Goal: Information Seeking & Learning: Learn about a topic

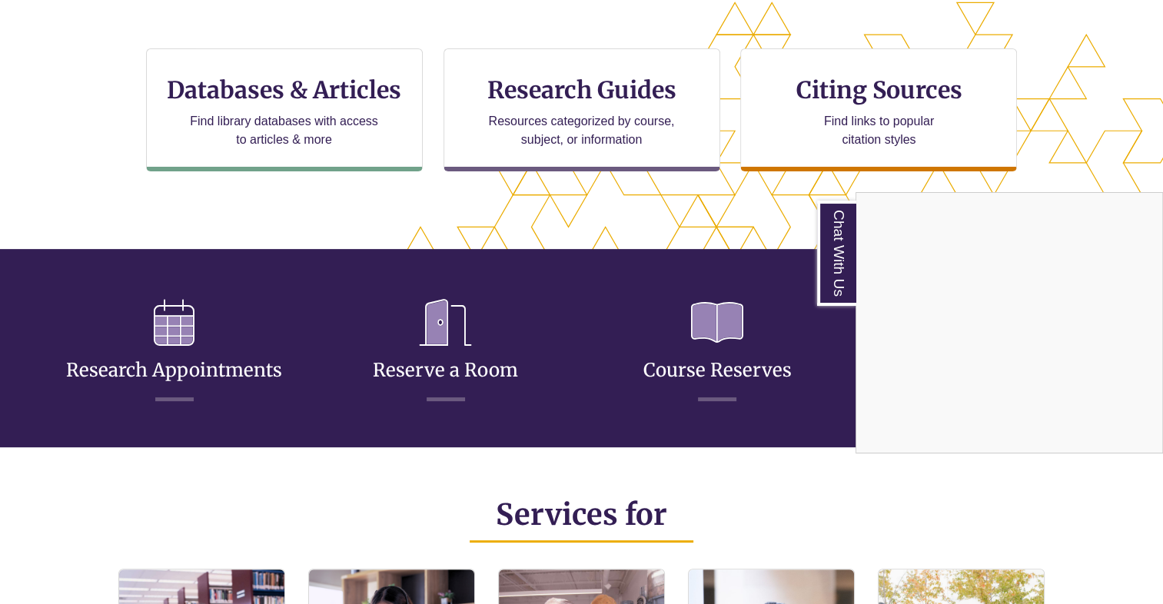
scroll to position [533, 0]
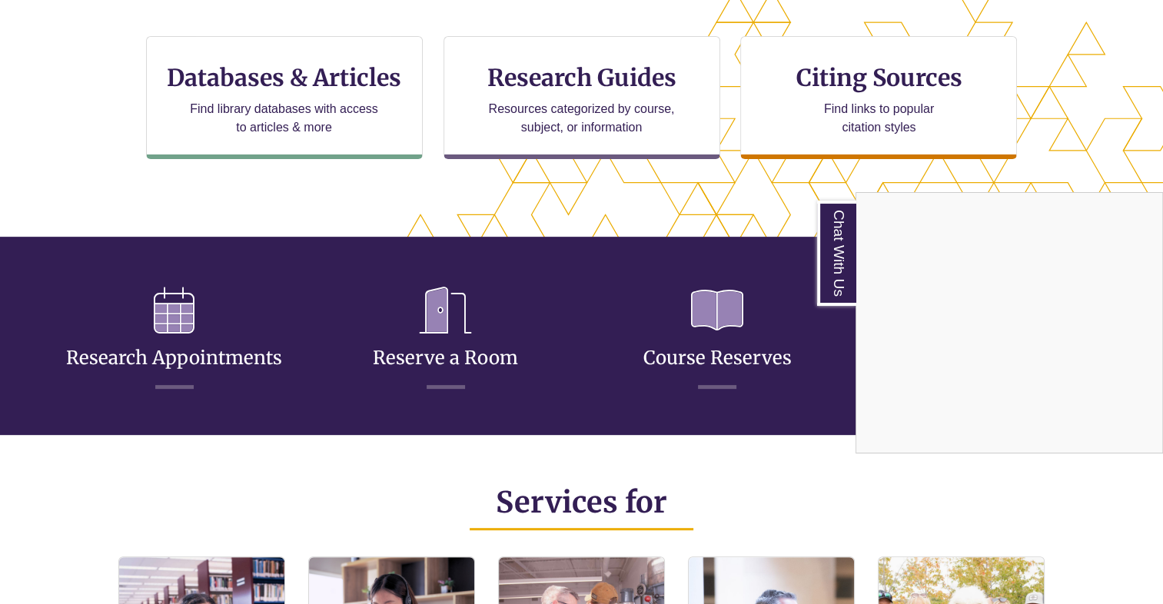
click at [879, 121] on div "Chat With Us" at bounding box center [581, 302] width 1163 height 604
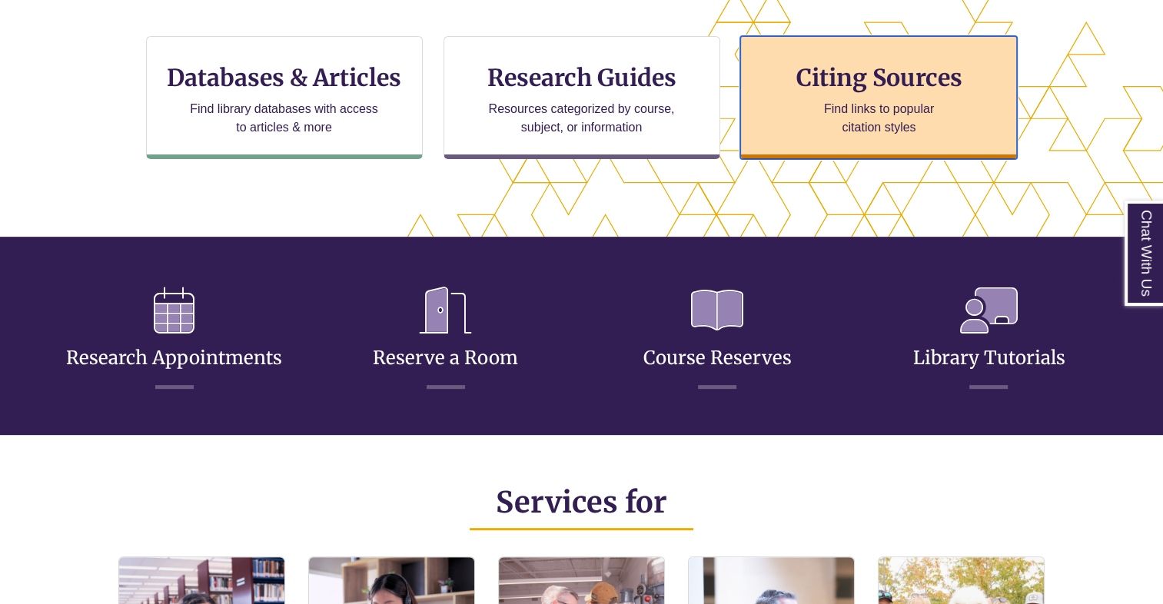
click at [831, 64] on h3 "Citing Sources" at bounding box center [880, 77] width 188 height 29
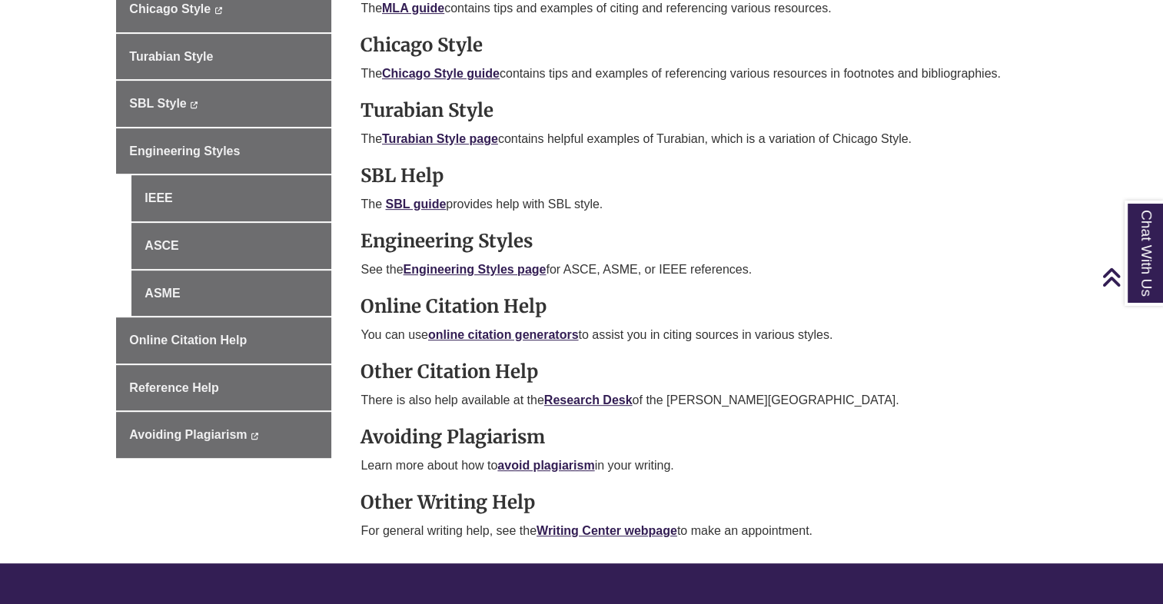
scroll to position [654, 0]
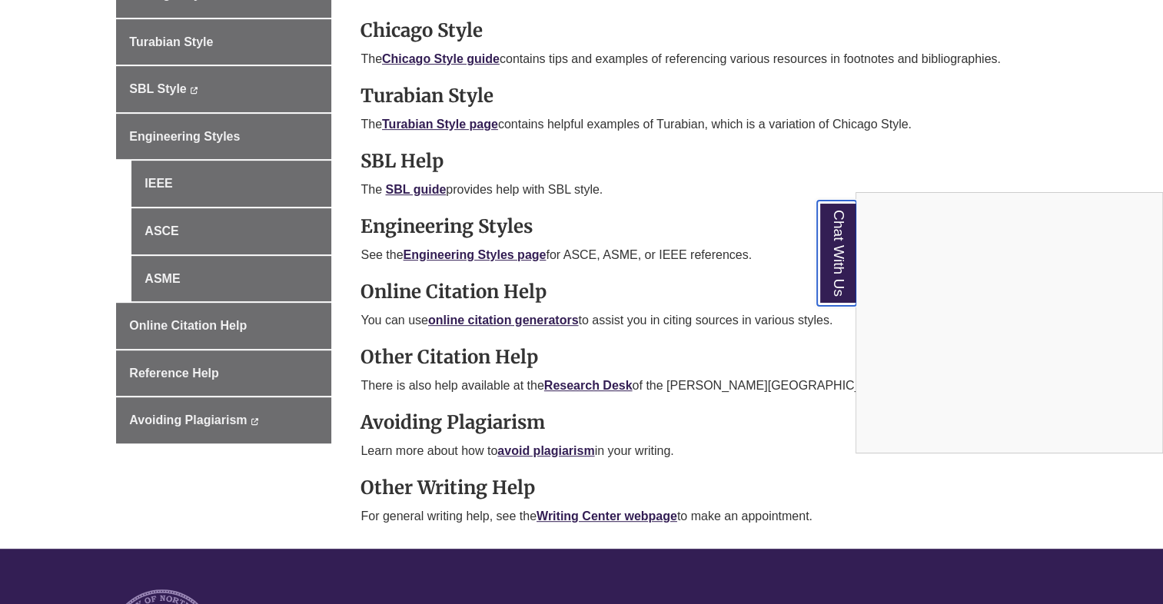
click at [841, 278] on link "Chat With Us" at bounding box center [836, 253] width 39 height 105
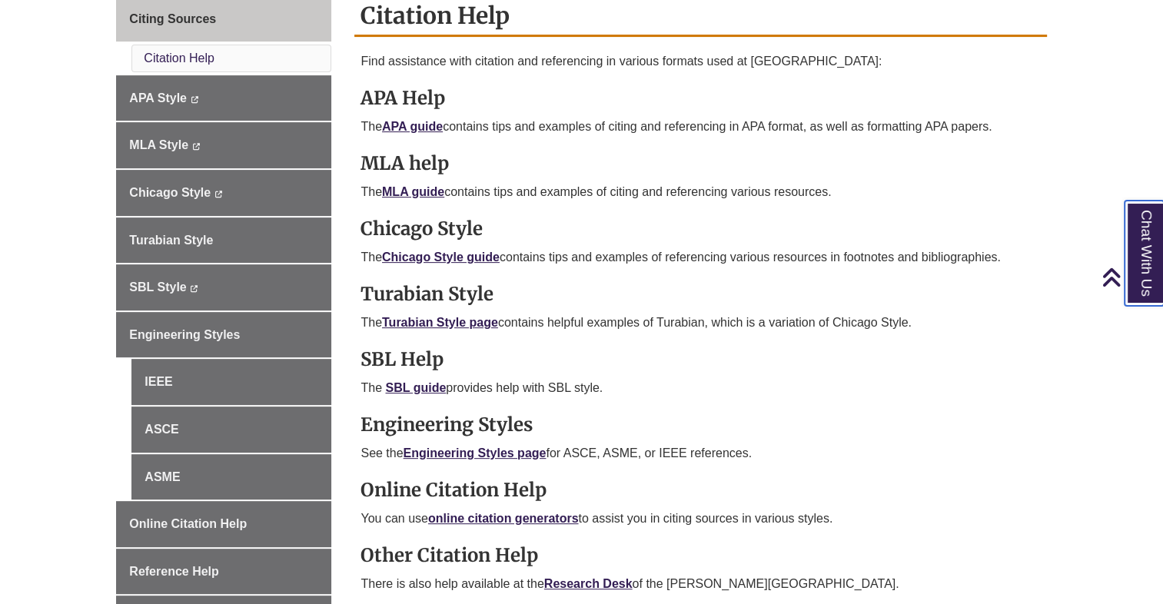
scroll to position [460, 0]
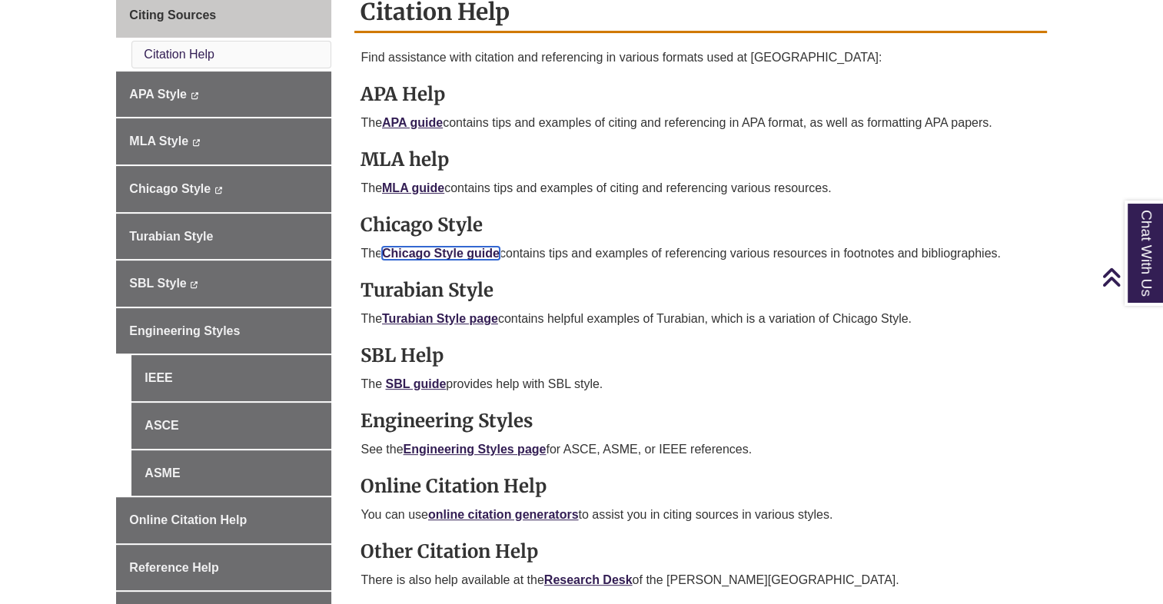
click at [467, 252] on link "Chicago Style guide" at bounding box center [441, 253] width 118 height 13
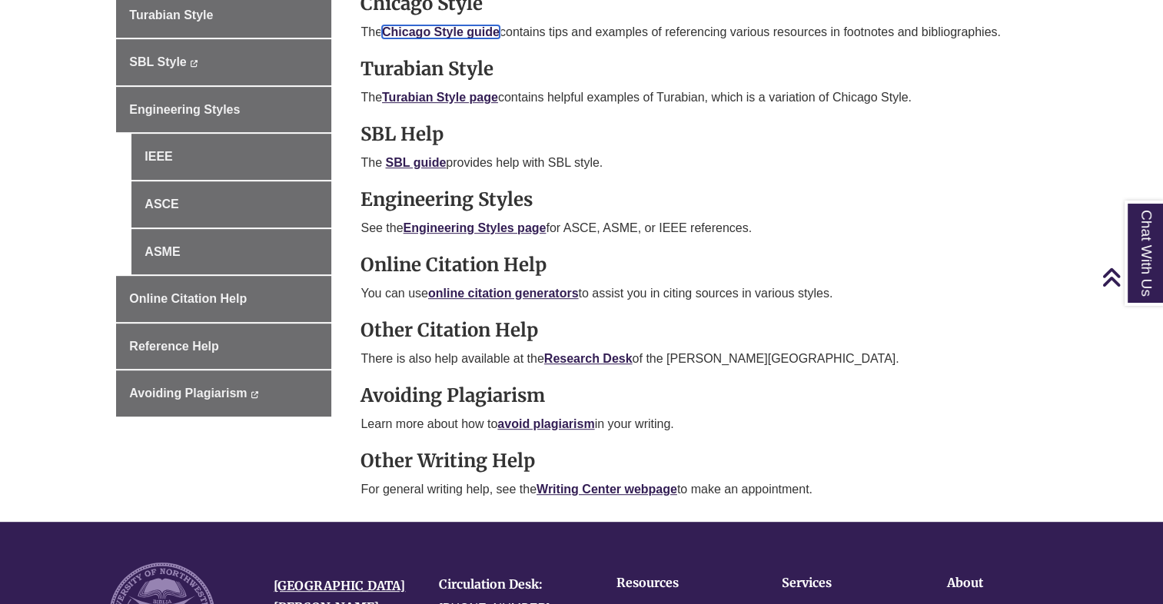
scroll to position [683, 0]
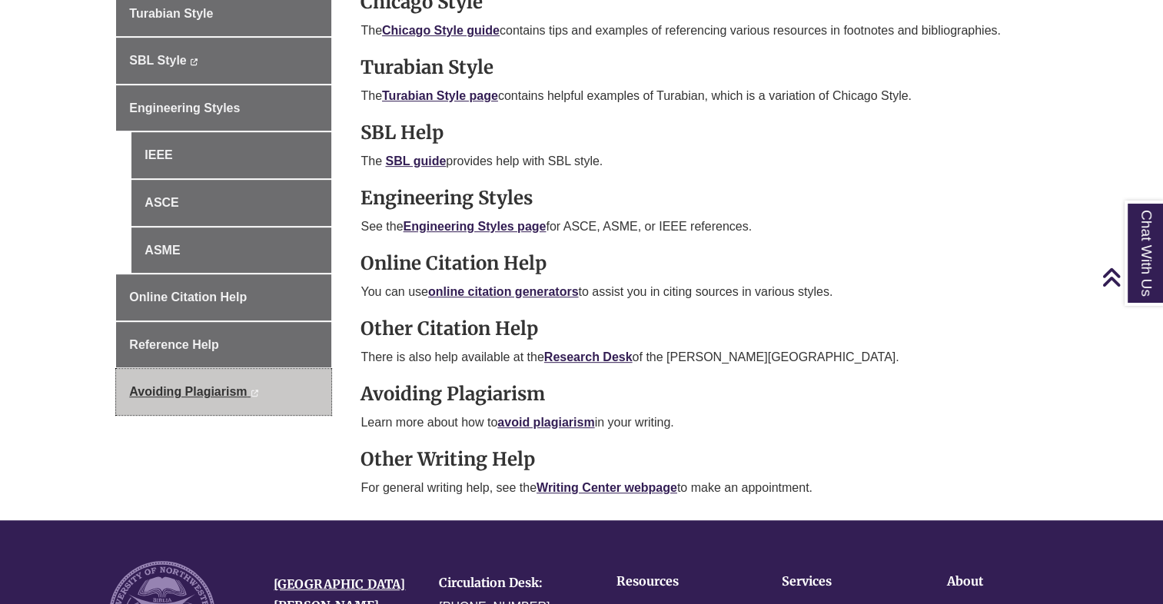
click at [231, 389] on span "Avoiding Plagiarism" at bounding box center [188, 391] width 118 height 13
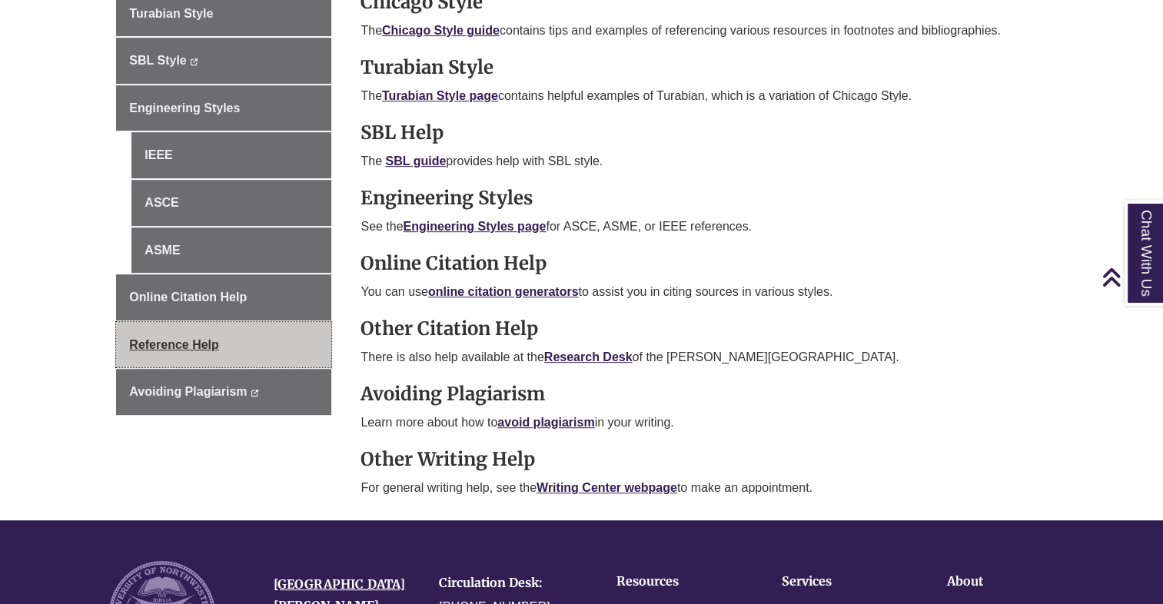
click at [186, 342] on span "Reference Help" at bounding box center [174, 344] width 90 height 13
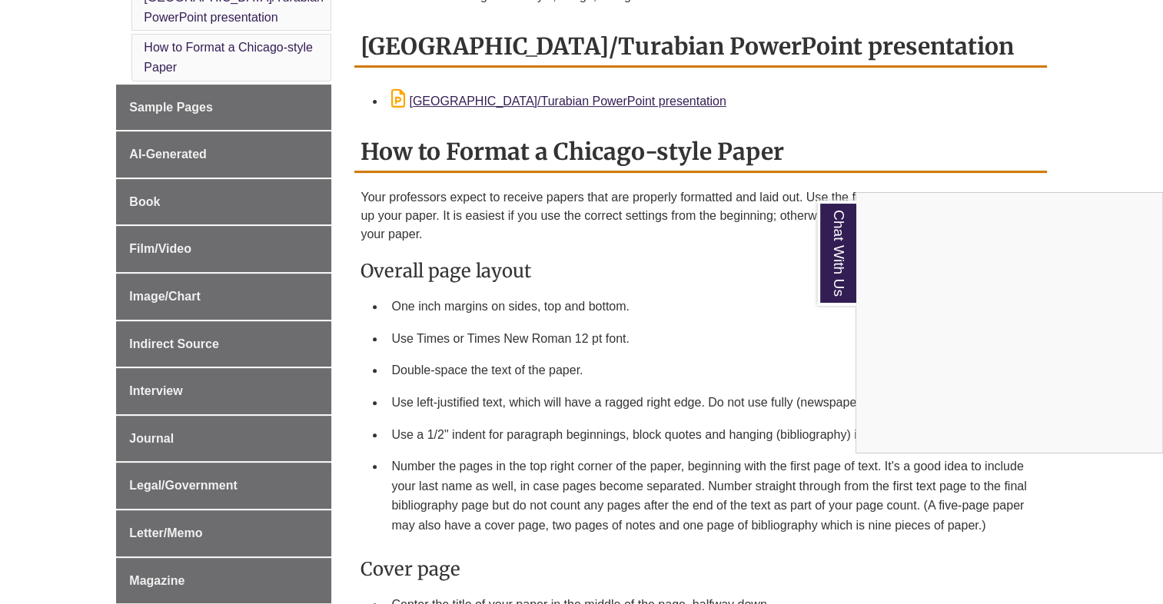
scroll to position [556, 0]
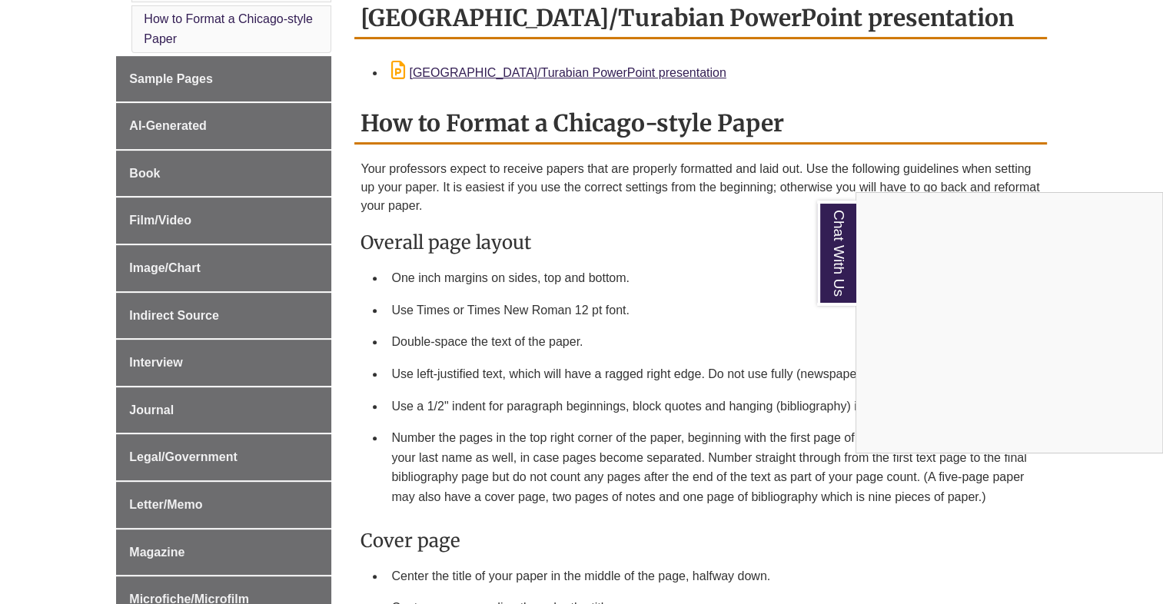
click at [157, 408] on div "Chat With Us" at bounding box center [581, 302] width 1163 height 604
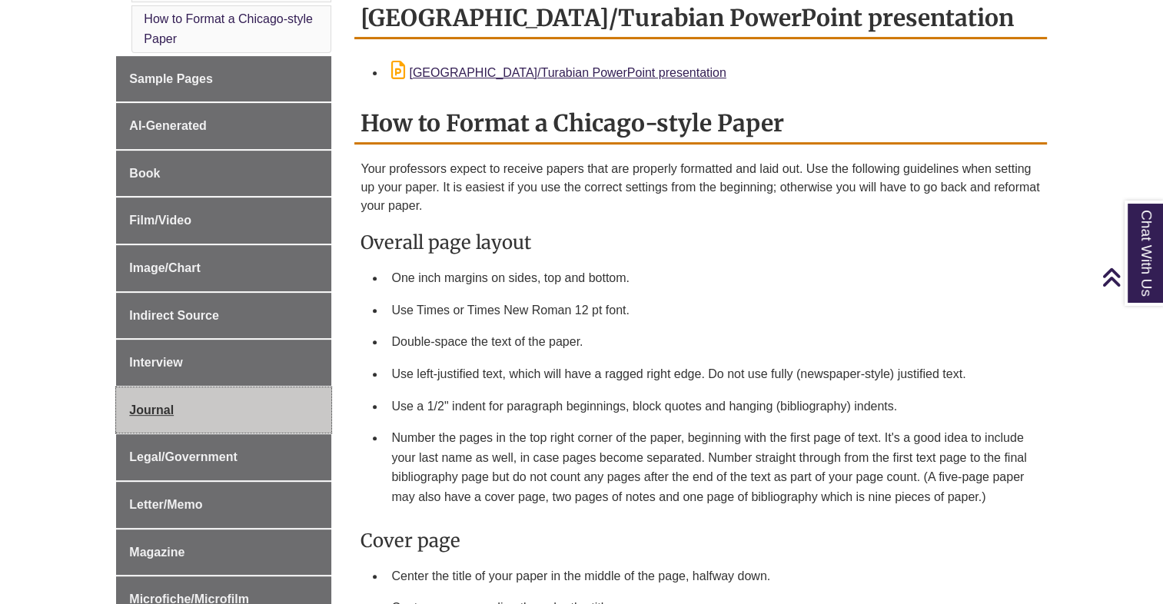
click at [157, 408] on span "Journal" at bounding box center [151, 410] width 45 height 13
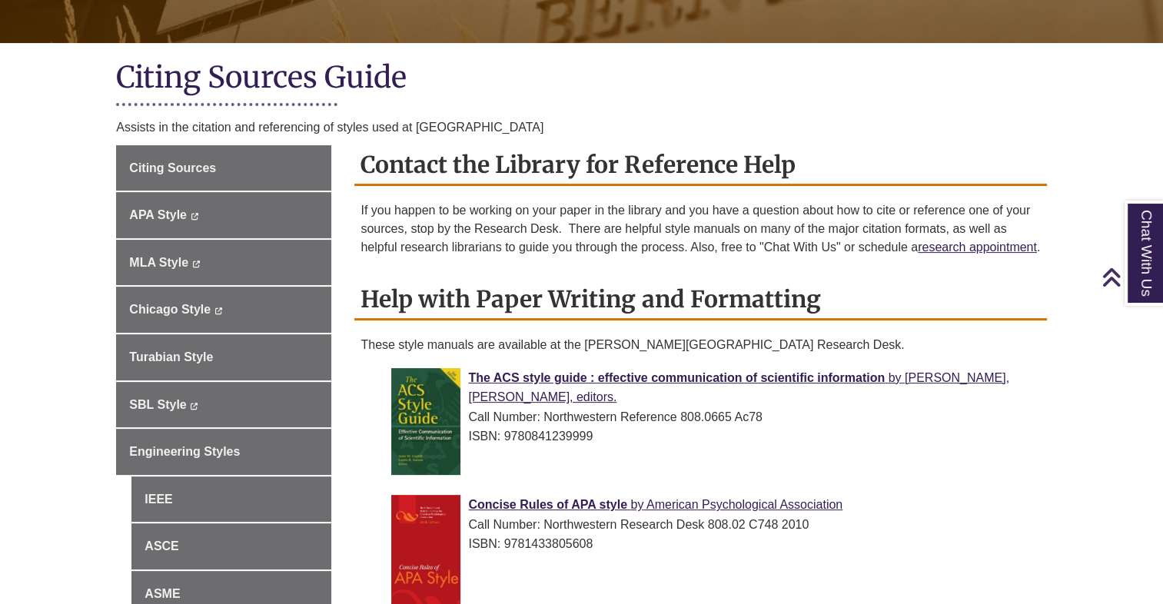
scroll to position [152, 0]
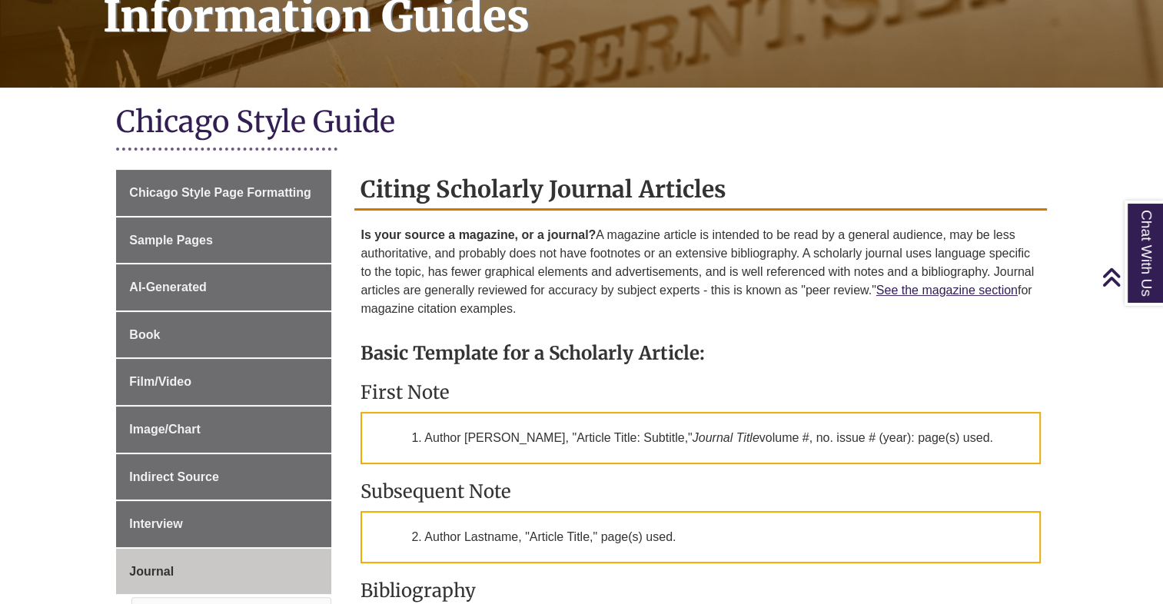
scroll to position [268, 0]
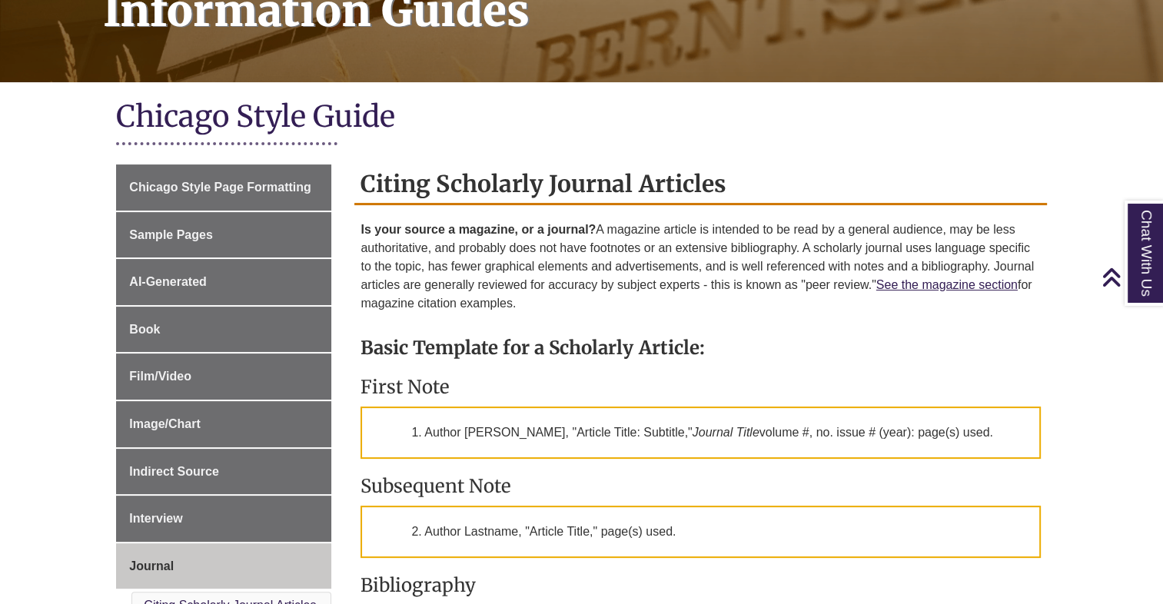
click at [898, 426] on p "1. Author [PERSON_NAME], "Article Title: Subtitle," Journal Title volume #, no.…" at bounding box center [701, 433] width 680 height 52
drag, startPoint x: 916, startPoint y: 432, endPoint x: 846, endPoint y: 433, distance: 70.7
click at [846, 433] on p "1. Author [PERSON_NAME], "Article Title: Subtitle," Journal Title volume #, no.…" at bounding box center [701, 433] width 680 height 52
drag, startPoint x: 846, startPoint y: 433, endPoint x: 786, endPoint y: 359, distance: 94.6
click at [786, 359] on div "Basic Template for a Scholarly Article: First Note 1. Author [PERSON_NAME], "Ar…" at bounding box center [701, 571] width 680 height 501
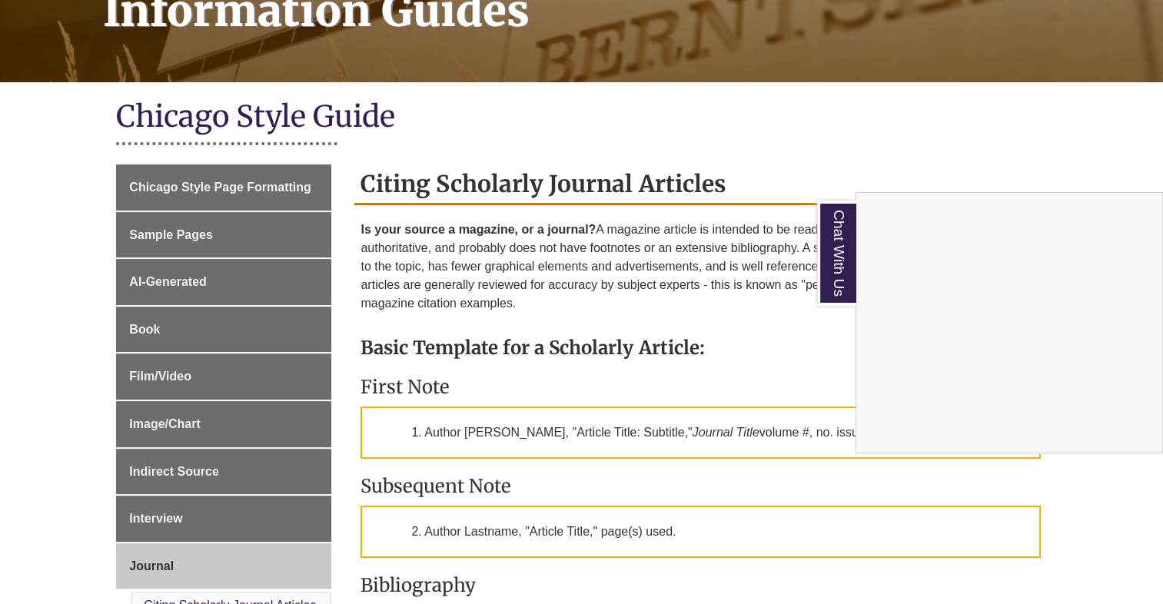
drag, startPoint x: 786, startPoint y: 359, endPoint x: 713, endPoint y: 457, distance: 121.9
click at [713, 457] on div "Chat With Us" at bounding box center [581, 302] width 1163 height 604
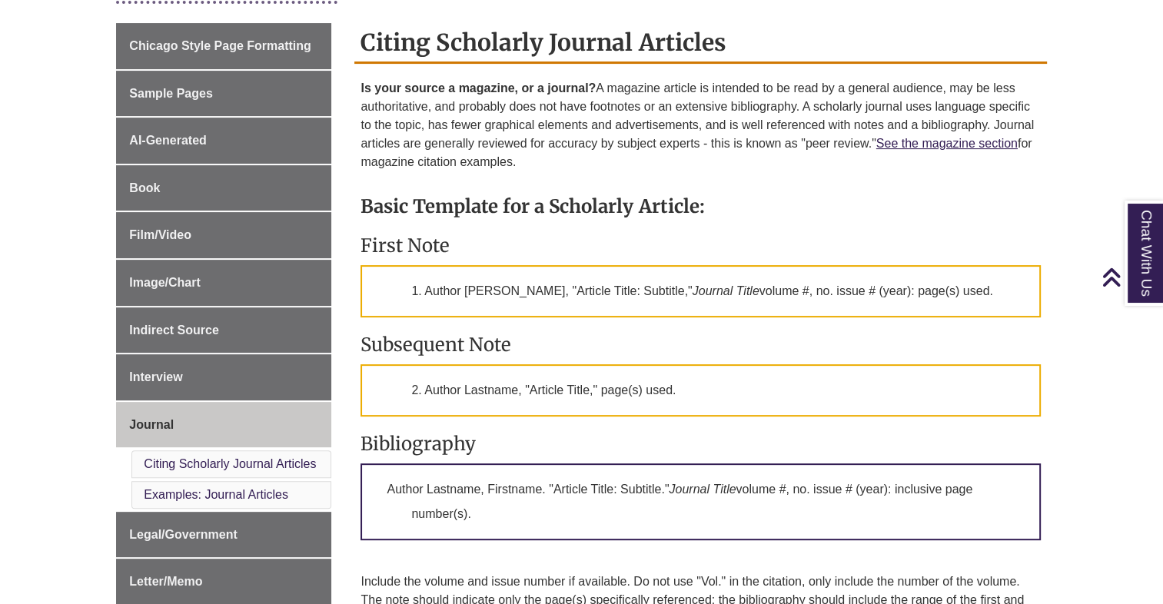
scroll to position [405, 0]
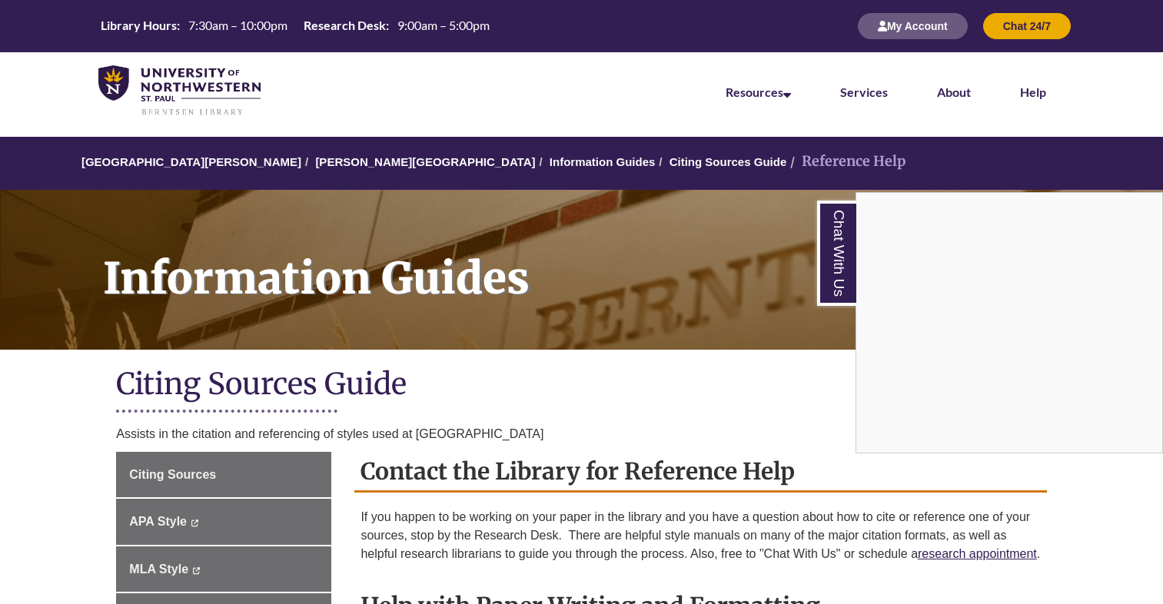
scroll to position [152, 0]
